Goal: Check status: Check status

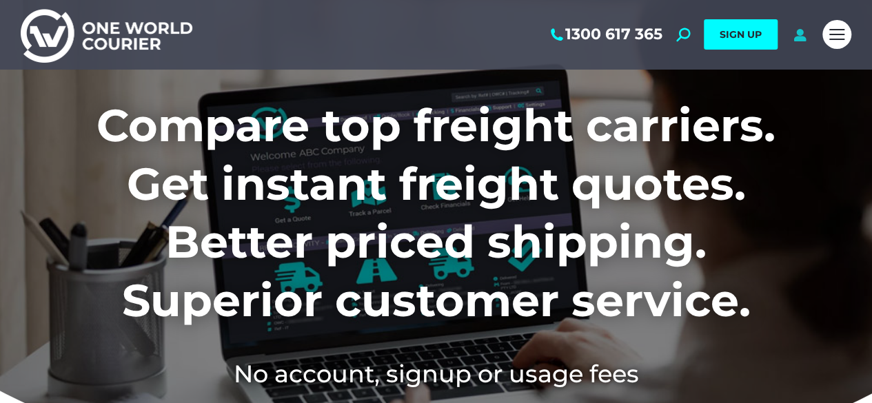
click at [805, 34] on icon at bounding box center [799, 35] width 17 height 14
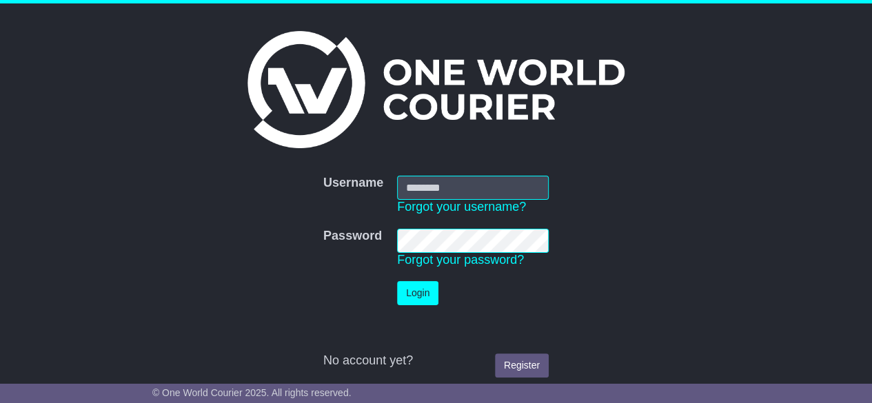
type input "**********"
click at [415, 292] on button "Login" at bounding box center [417, 293] width 41 height 24
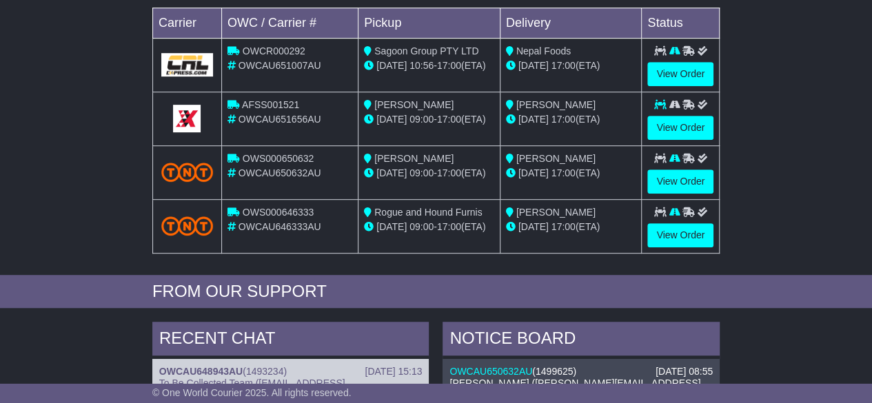
scroll to position [291, 0]
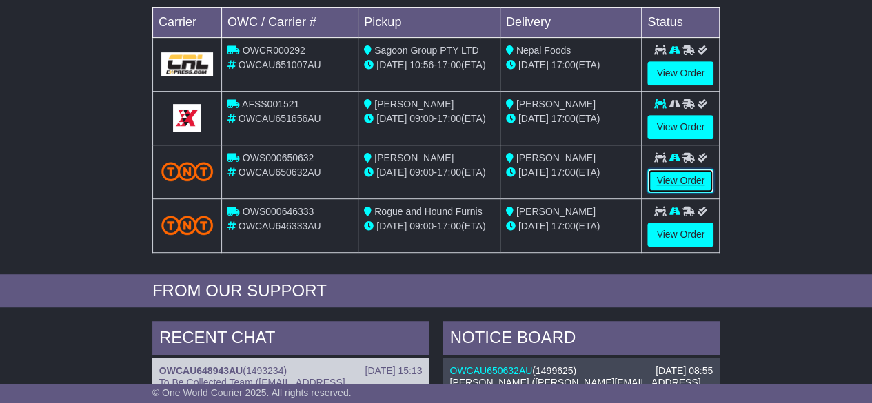
click at [685, 181] on link "View Order" at bounding box center [680, 181] width 66 height 24
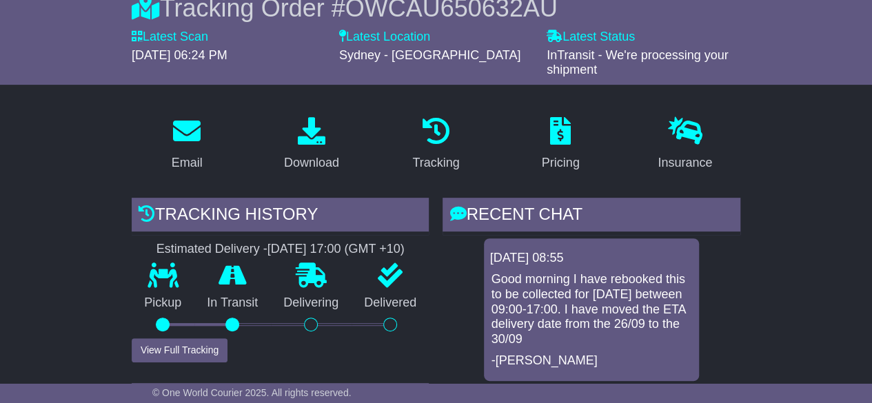
scroll to position [163, 0]
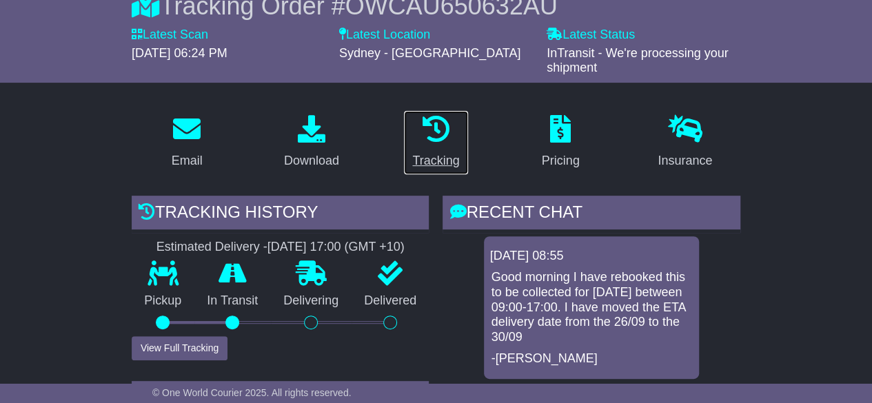
click at [438, 154] on div "Tracking" at bounding box center [435, 161] width 47 height 19
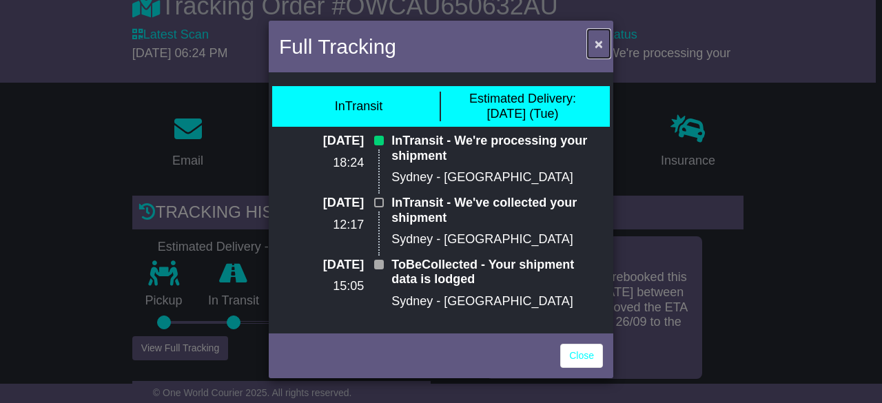
click at [608, 31] on button "×" at bounding box center [599, 44] width 22 height 28
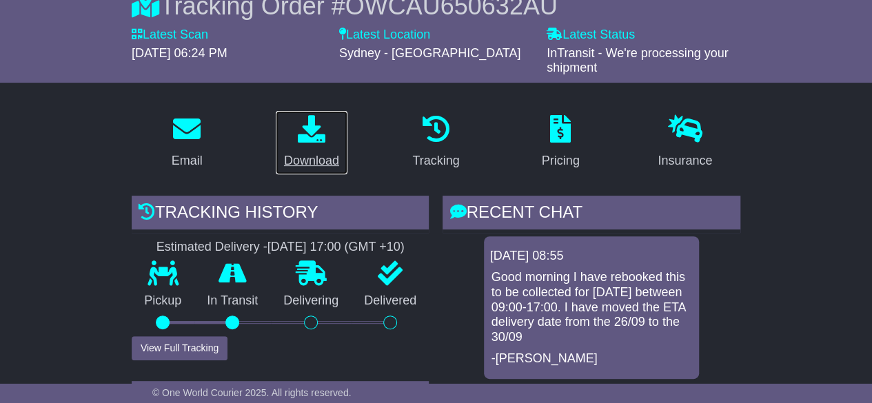
click at [307, 154] on div "Download" at bounding box center [311, 161] width 55 height 19
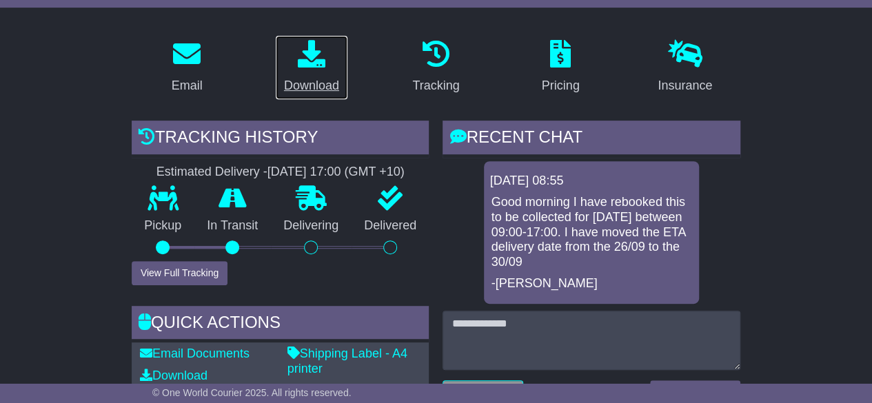
scroll to position [0, 0]
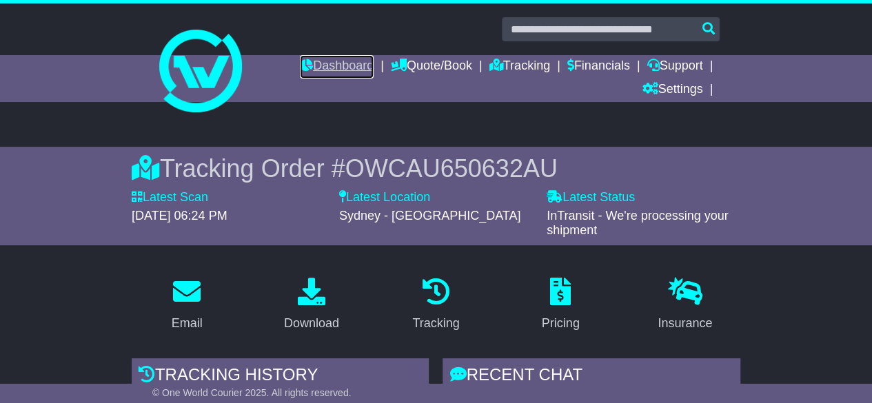
click at [332, 55] on link "Dashboard" at bounding box center [337, 66] width 74 height 23
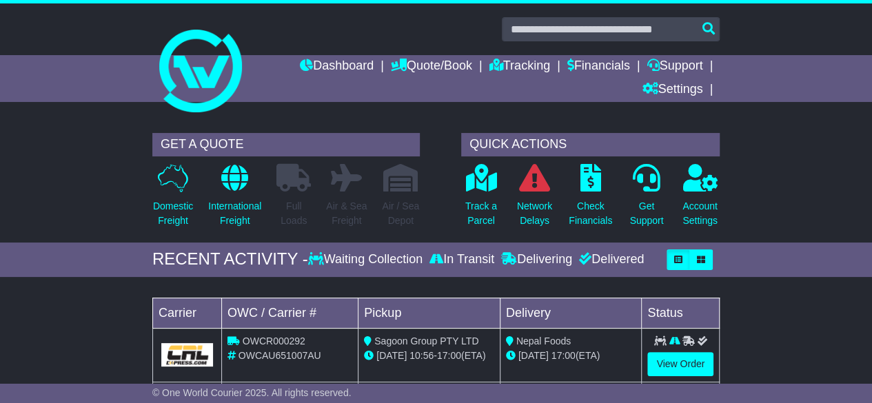
scroll to position [84, 0]
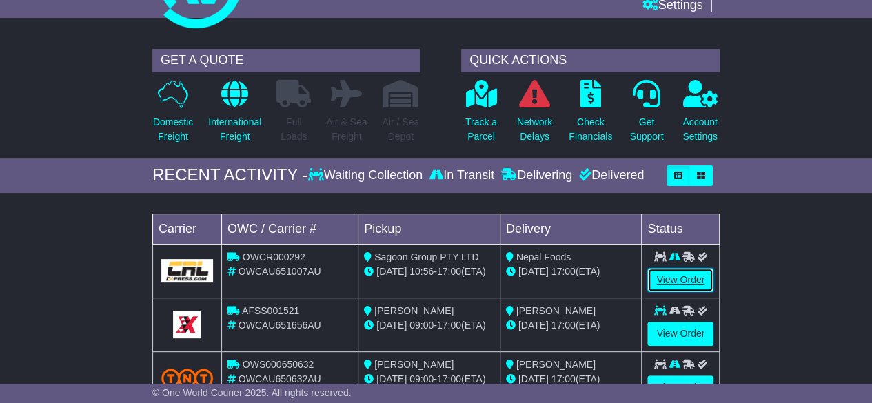
click at [677, 282] on link "View Order" at bounding box center [680, 280] width 66 height 24
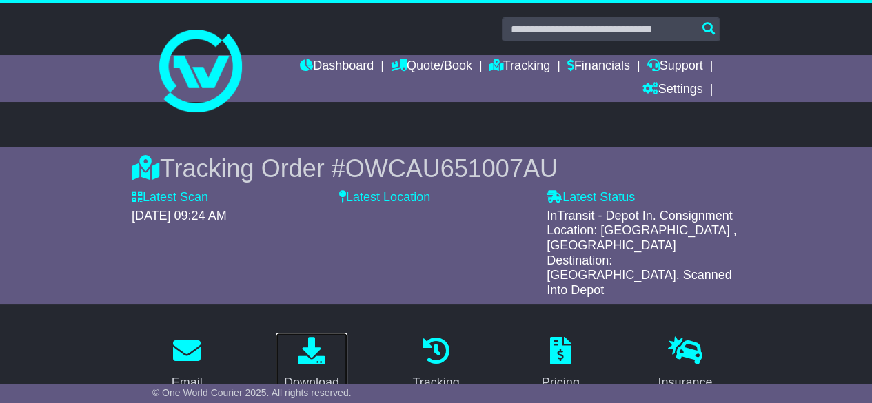
click at [305, 337] on p at bounding box center [311, 352] width 55 height 30
